Goal: Task Accomplishment & Management: Complete application form

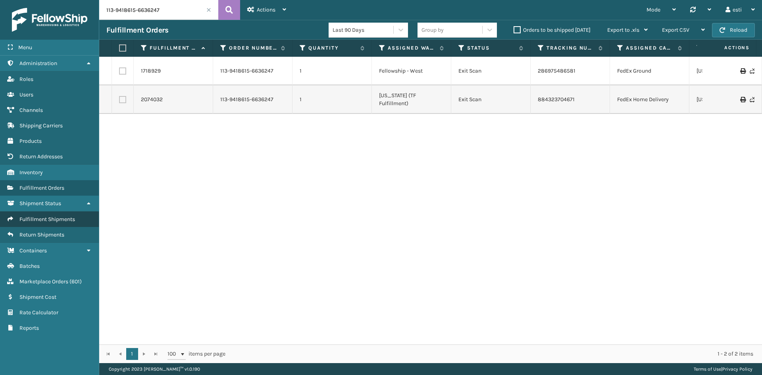
click at [73, 219] on span "Fulfillment Shipments" at bounding box center [47, 219] width 56 height 7
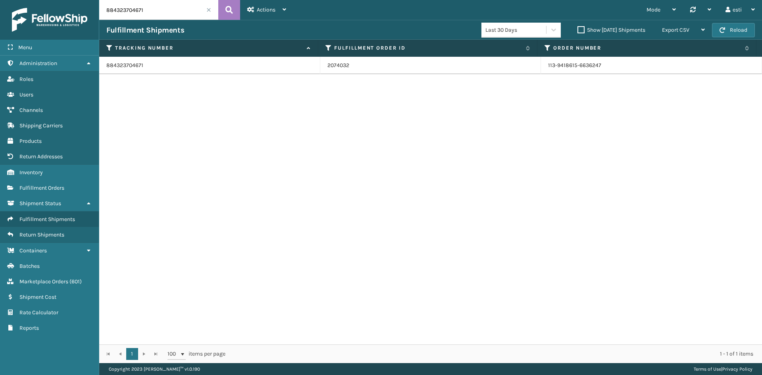
drag, startPoint x: 159, startPoint y: 12, endPoint x: 101, endPoint y: 12, distance: 57.9
click at [101, 11] on input "884323704671" at bounding box center [158, 10] width 119 height 20
click at [150, 11] on input "884323704671" at bounding box center [158, 10] width 119 height 20
drag, startPoint x: 150, startPoint y: 11, endPoint x: 102, endPoint y: 11, distance: 48.4
click at [102, 11] on input "884323704671" at bounding box center [158, 10] width 119 height 20
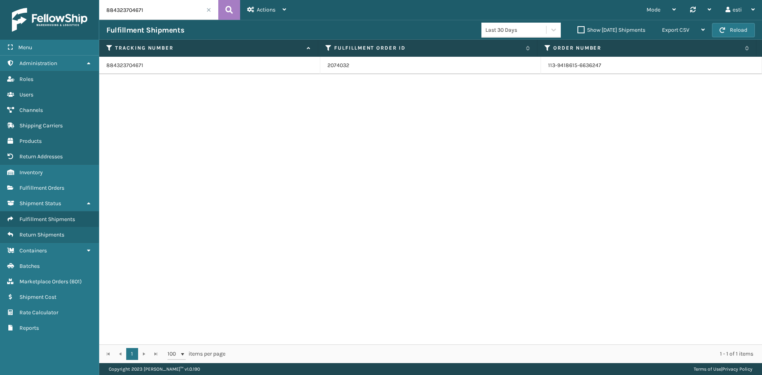
paste input "391300968860"
type input "391300968860"
click at [585, 65] on link "111-8634736-9305013" at bounding box center [574, 65] width 53 height 7
click at [140, 65] on td "391300968860" at bounding box center [209, 65] width 221 height 17
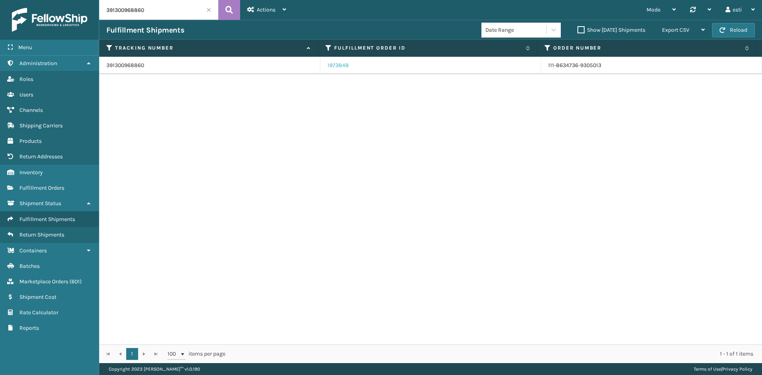
click at [342, 65] on link "1973848" at bounding box center [337, 65] width 21 height 8
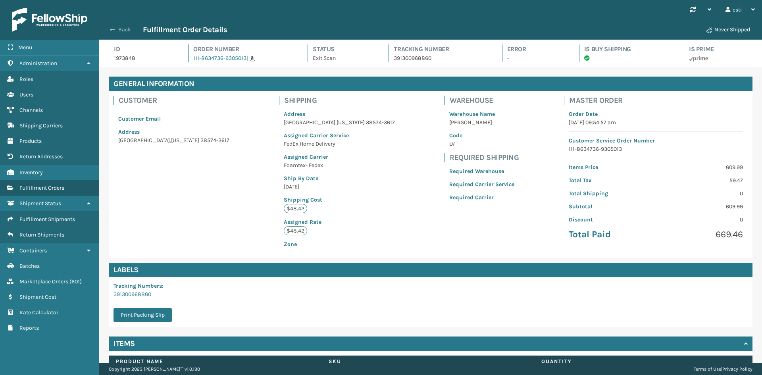
click at [117, 26] on button "Back" at bounding box center [124, 29] width 36 height 7
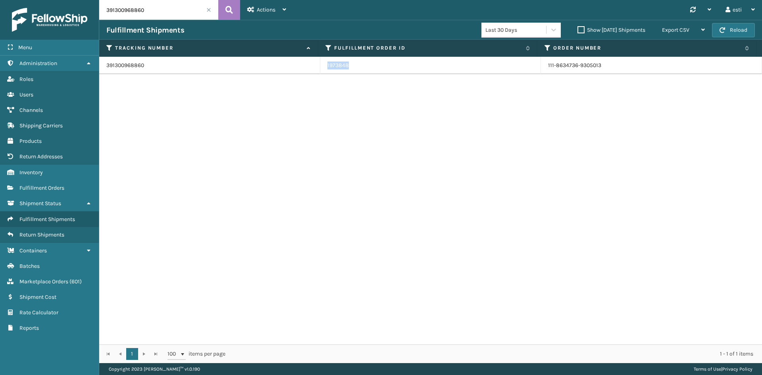
drag, startPoint x: 352, startPoint y: 68, endPoint x: 318, endPoint y: 67, distance: 34.1
click at [320, 67] on td "1973848" at bounding box center [430, 65] width 221 height 17
drag, startPoint x: 328, startPoint y: 65, endPoint x: 338, endPoint y: 71, distance: 10.9
click at [336, 69] on td "1973848" at bounding box center [430, 65] width 221 height 17
copy link "1973848"
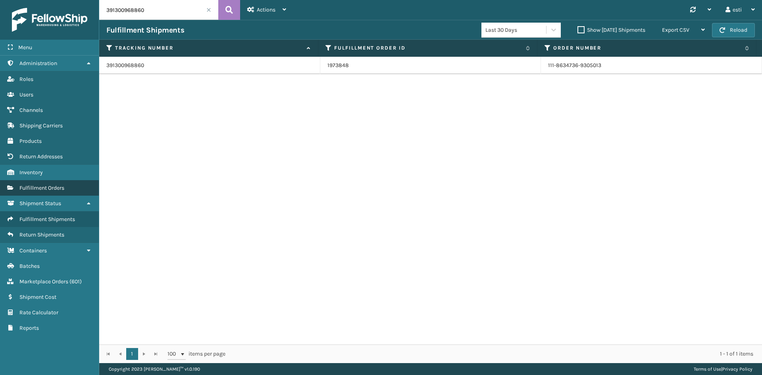
click at [54, 190] on span "Fulfillment Orders" at bounding box center [41, 187] width 45 height 7
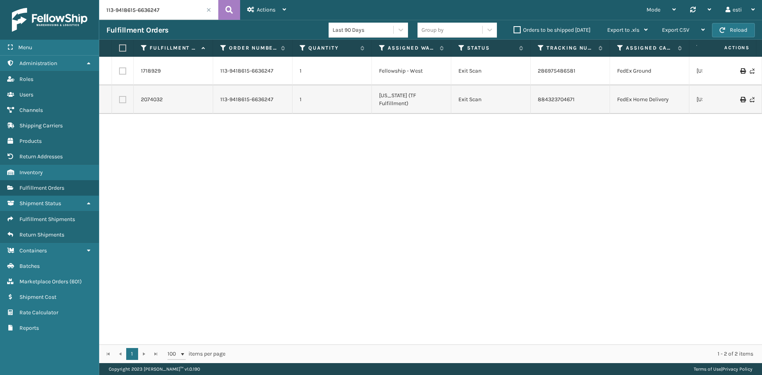
drag, startPoint x: 170, startPoint y: 14, endPoint x: 55, endPoint y: 17, distance: 115.1
click at [55, 0] on div "Menu Administration Roles Users Channels Shipping Carriers Products Return Addr…" at bounding box center [381, 0] width 762 height 0
paste input "973848"
type input "1973848"
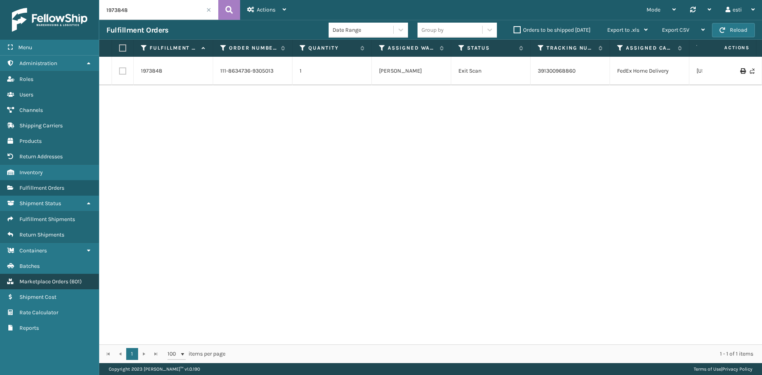
click at [61, 278] on span "Marketplace Orders" at bounding box center [43, 281] width 49 height 7
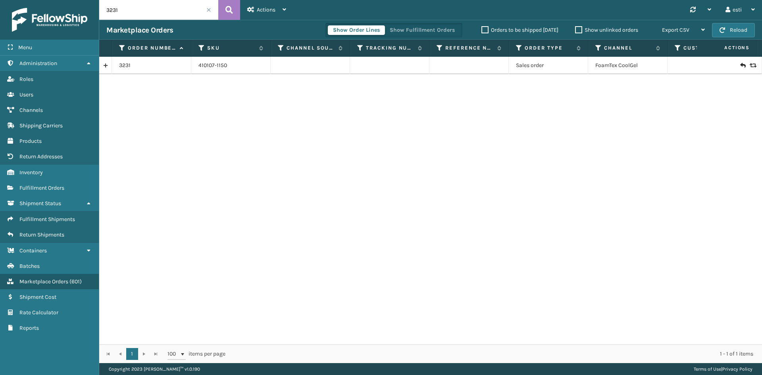
drag, startPoint x: 157, startPoint y: 15, endPoint x: 61, endPoint y: 16, distance: 96.0
click at [61, 0] on div "Menu Administration Roles Users Channels Shipping Carriers Products Return Addr…" at bounding box center [381, 0] width 762 height 0
paste input "1973848"
type input "1973848"
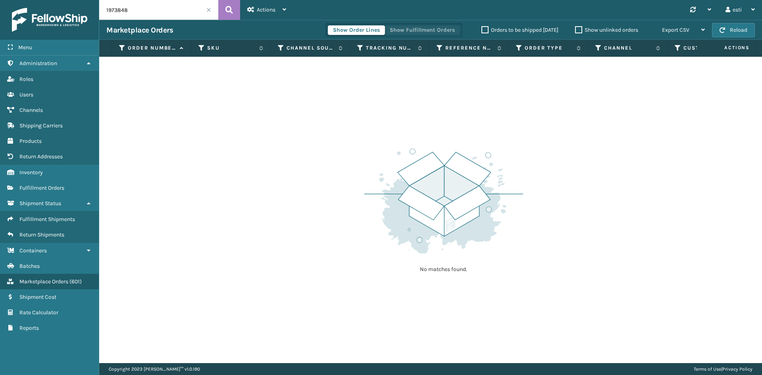
click at [436, 31] on button "Show Fulfillment Orders" at bounding box center [421, 30] width 75 height 10
click at [330, 111] on div "No matches found." at bounding box center [430, 210] width 663 height 306
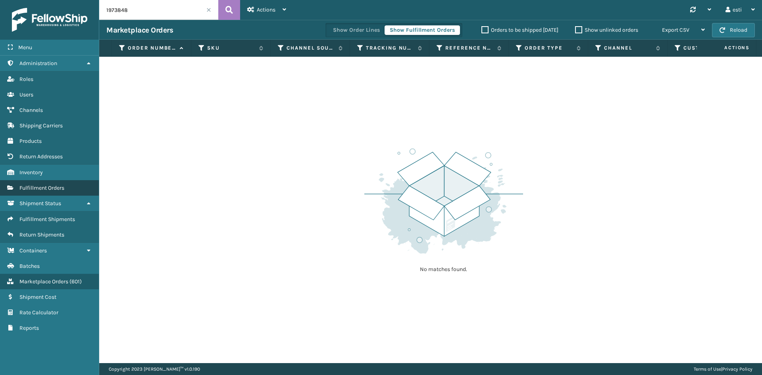
click at [64, 190] on span "Fulfillment Orders" at bounding box center [41, 187] width 45 height 7
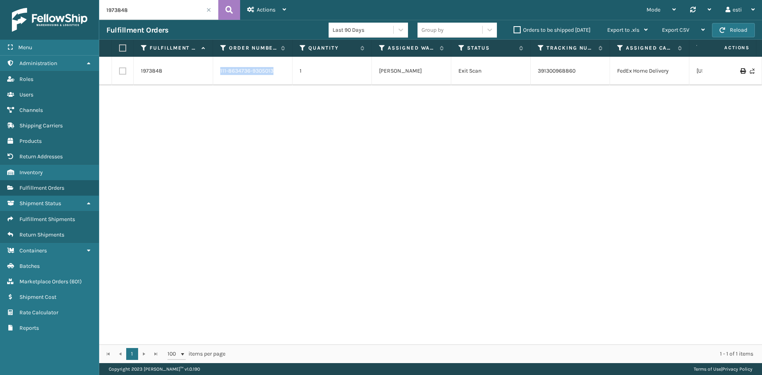
drag, startPoint x: 276, startPoint y: 72, endPoint x: 190, endPoint y: 84, distance: 87.0
click at [190, 84] on tr "1973848 111-8634736-9305013 1 [PERSON_NAME] Exit Scan 391300968860 FedEx Home D…" at bounding box center [765, 71] width 1332 height 29
copy tr "111-8634736-9305013"
click at [93, 278] on link "Marketplace Orders ( 601 )" at bounding box center [49, 281] width 99 height 15
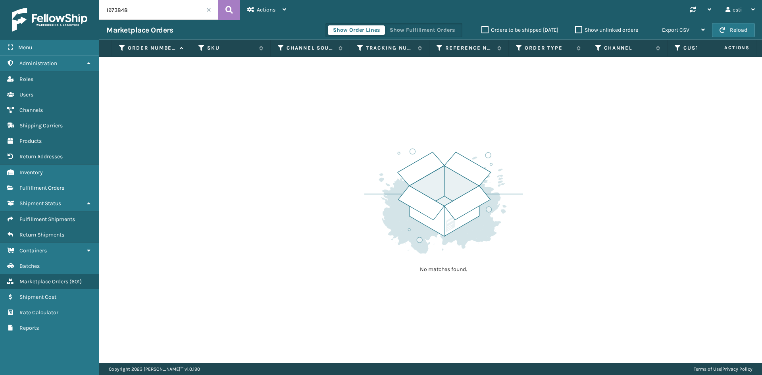
drag, startPoint x: 131, startPoint y: 14, endPoint x: 72, endPoint y: 17, distance: 59.2
click at [74, 0] on div "Menu Administration Roles Users Channels Shipping Carriers Products Return Addr…" at bounding box center [381, 0] width 762 height 0
paste input "111-8634736-9305013"
type input "111-8634736-9305013"
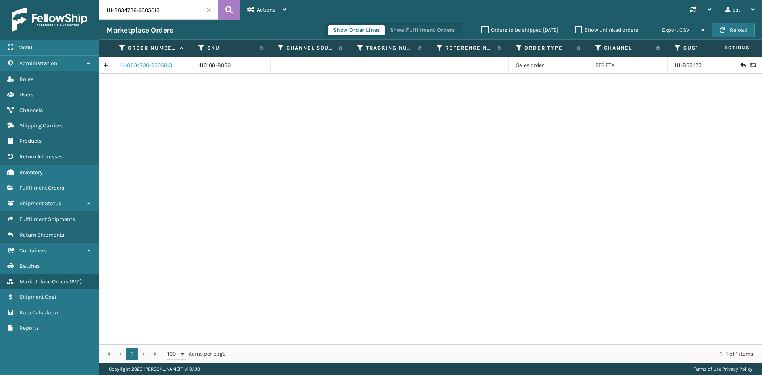
click at [146, 64] on link "111-8634736-9305013" at bounding box center [145, 65] width 53 height 8
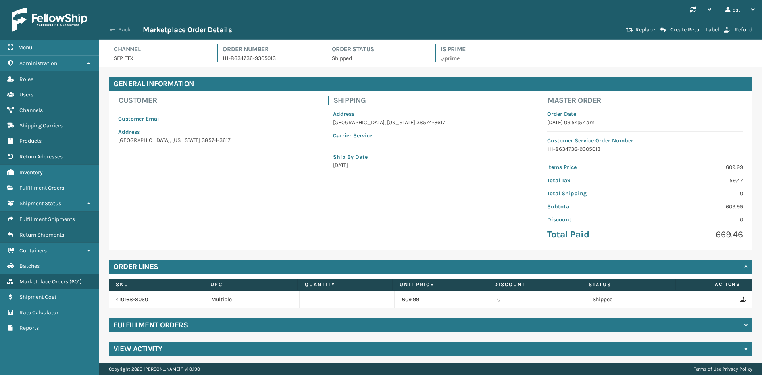
click at [121, 28] on button "Back" at bounding box center [124, 29] width 36 height 7
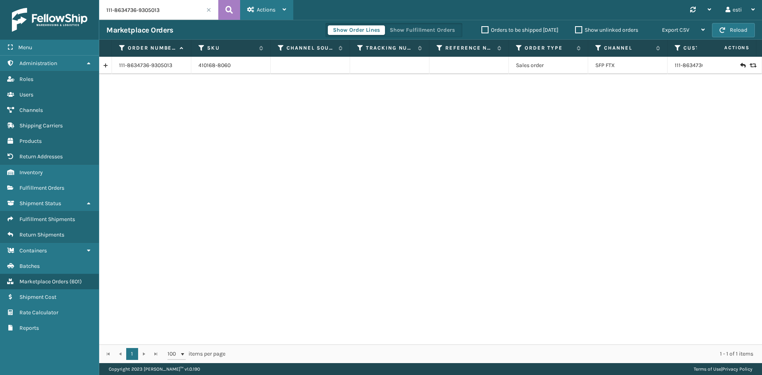
click at [268, 11] on span "Actions" at bounding box center [266, 9] width 19 height 7
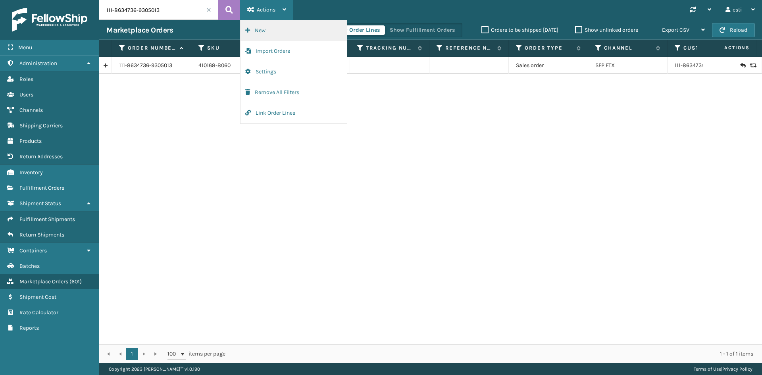
drag, startPoint x: 271, startPoint y: 29, endPoint x: 276, endPoint y: 61, distance: 33.0
click at [270, 29] on button "New" at bounding box center [293, 30] width 106 height 21
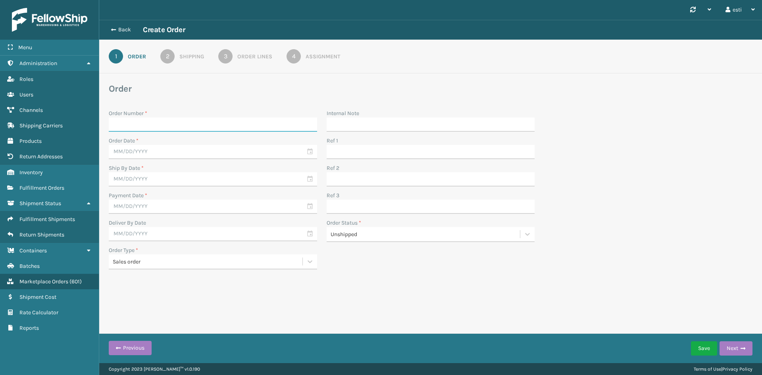
paste input "38574"
type input "38574"
click at [179, 150] on input "text" at bounding box center [213, 152] width 208 height 14
click at [162, 227] on div "17" at bounding box center [159, 224] width 13 height 12
type input "[DATE]"
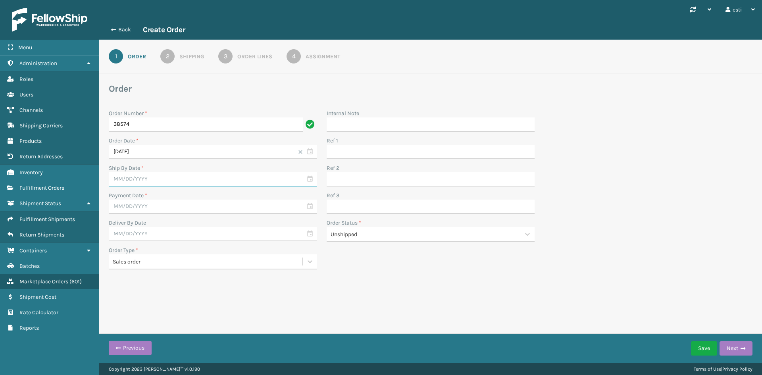
click at [160, 176] on input "text" at bounding box center [213, 179] width 208 height 14
click at [159, 246] on div "17" at bounding box center [159, 251] width 13 height 12
type input "[DATE]"
click at [165, 202] on input "text" at bounding box center [213, 207] width 208 height 14
click at [158, 276] on div "17" at bounding box center [159, 279] width 13 height 12
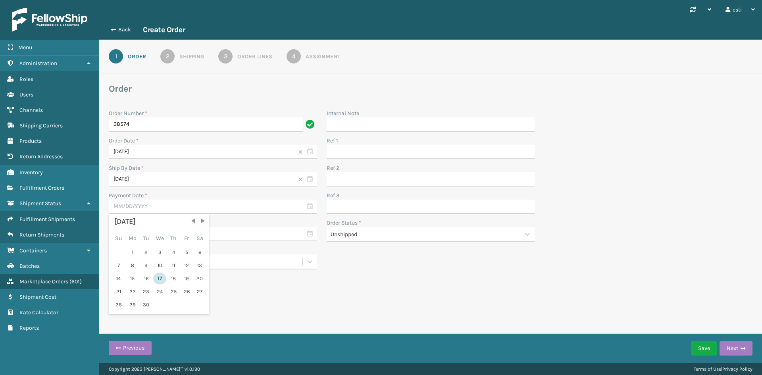
type input "[DATE]"
click at [200, 300] on div "Synchronise all channels esti Log Out Back Create Order 1 Order 2 Shipping 3 Or…" at bounding box center [430, 181] width 663 height 363
click at [738, 347] on button "Next" at bounding box center [735, 348] width 33 height 14
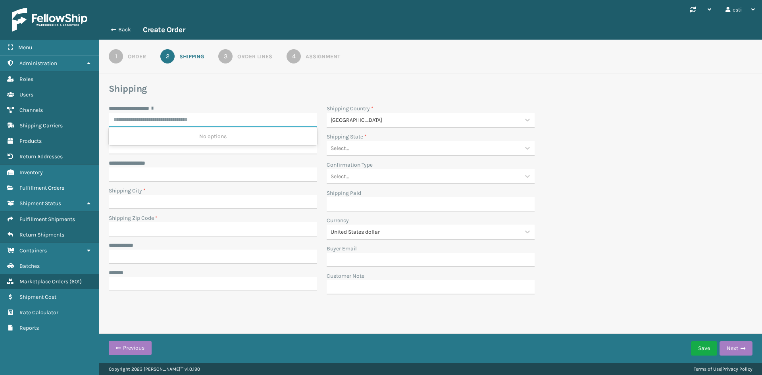
paste input "**********"
click at [188, 131] on div "[STREET_ADDRESS]" at bounding box center [213, 136] width 208 height 15
type input "**********"
type input "[GEOGRAPHIC_DATA]"
type input "38574-7199"
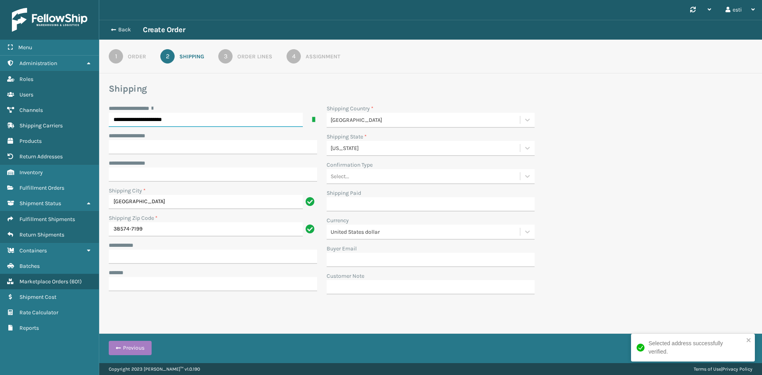
type input "**********"
paste input "**********"
type input "**********"
click at [182, 284] on input "***** *" at bounding box center [213, 284] width 208 height 14
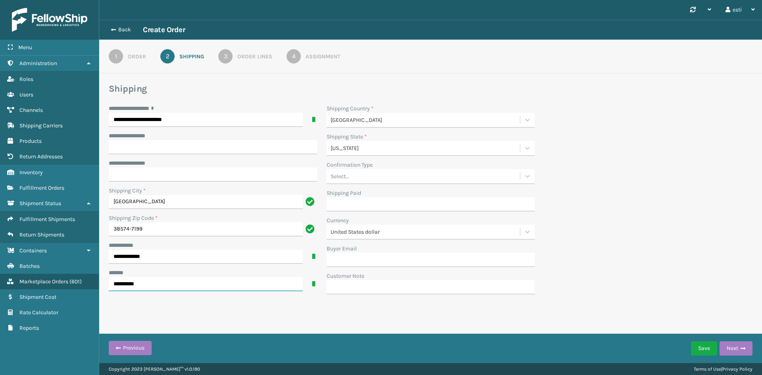
type input "**********"
click at [640, 279] on div "**********" at bounding box center [430, 201] width 653 height 195
click at [725, 346] on button "Next" at bounding box center [735, 348] width 33 height 14
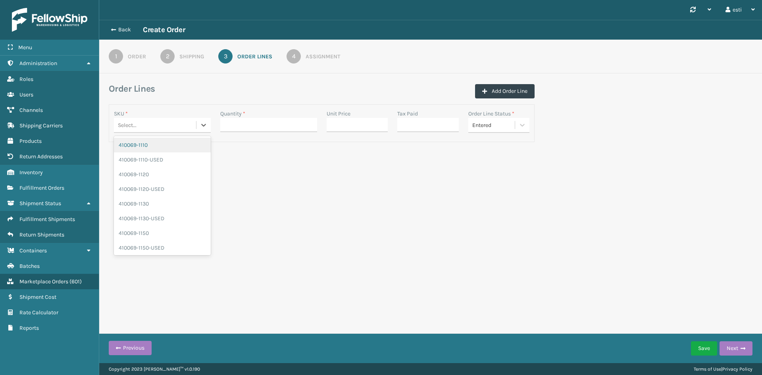
click at [157, 121] on div "Select..." at bounding box center [155, 125] width 82 height 13
type input "8060"
click at [149, 146] on div "410168-8060" at bounding box center [162, 145] width 97 height 15
click at [233, 123] on input "Quantity *" at bounding box center [268, 125] width 97 height 14
type input "1"
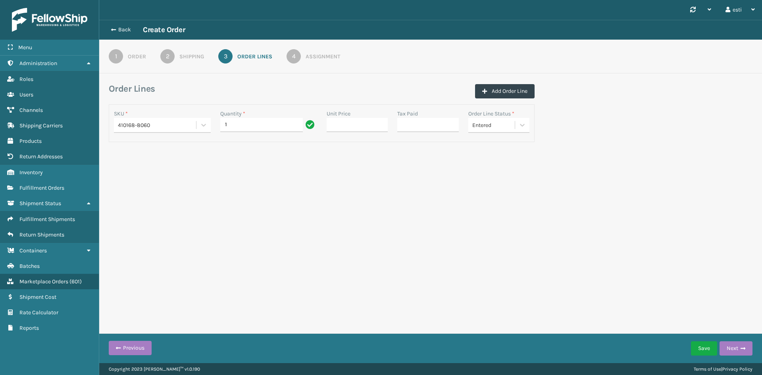
click at [309, 191] on div "Synchronise all channels esti Log Out Back Create Order 1 Order 2 Shipping 3 Or…" at bounding box center [430, 181] width 663 height 363
click at [739, 346] on button "Next" at bounding box center [735, 348] width 33 height 14
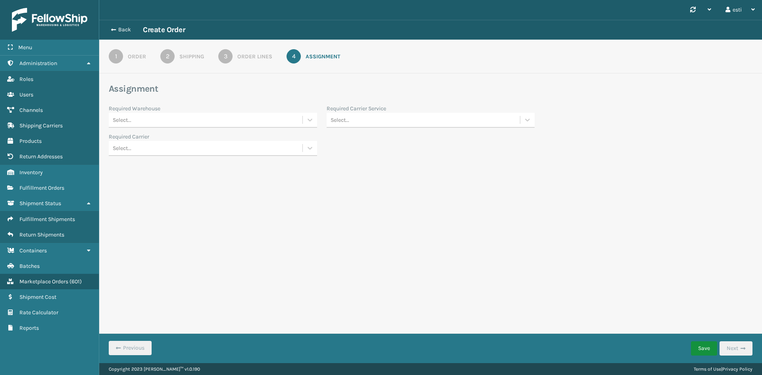
click at [703, 353] on button "Save" at bounding box center [704, 348] width 26 height 14
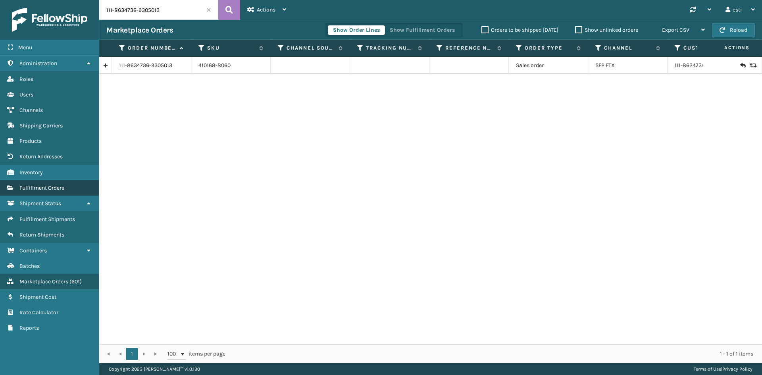
click at [51, 188] on span "Fulfillment Orders" at bounding box center [41, 187] width 45 height 7
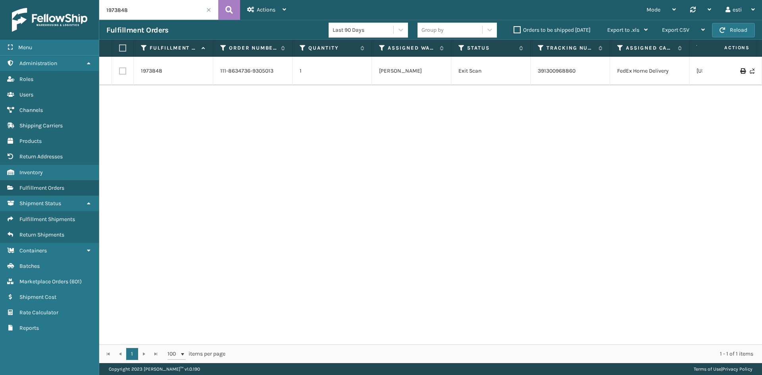
drag, startPoint x: 128, startPoint y: 13, endPoint x: 89, endPoint y: 12, distance: 38.9
click at [89, 0] on div "Menu Administration Roles Users Channels Shipping Carriers Products Return Addr…" at bounding box center [381, 0] width 762 height 0
paste input "14-1493252-6101852"
type input "114-1493252-6101852"
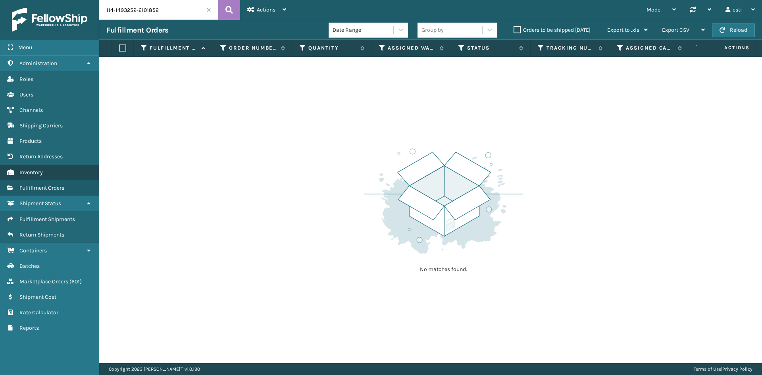
click at [58, 168] on link "Inventory" at bounding box center [49, 172] width 99 height 15
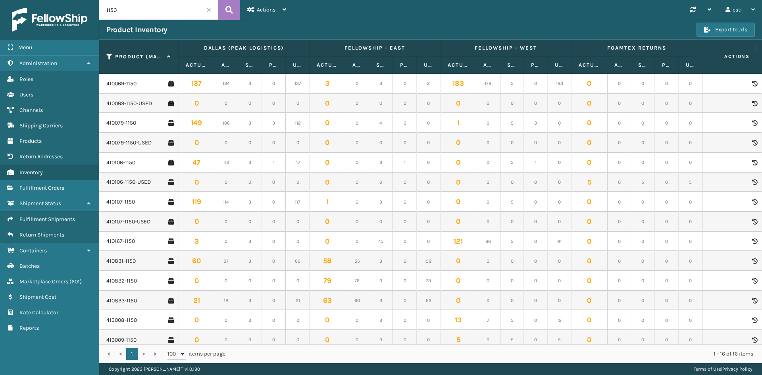
drag, startPoint x: 154, startPoint y: 4, endPoint x: 86, endPoint y: 15, distance: 69.0
click at [86, 0] on div "Menu Administration Roles Users Channels Shipping Carriers Products Return Addr…" at bounding box center [381, 0] width 762 height 0
